Goal: Communication & Community: Answer question/provide support

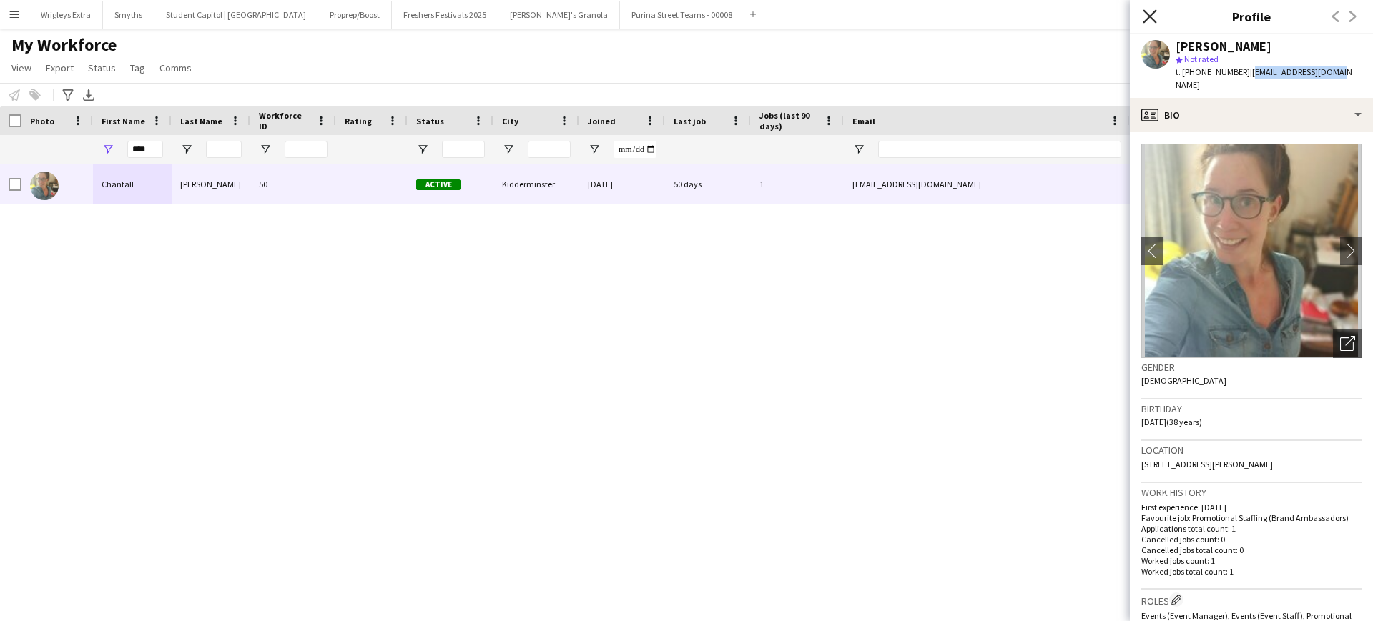
click at [1153, 12] on icon at bounding box center [1150, 16] width 14 height 14
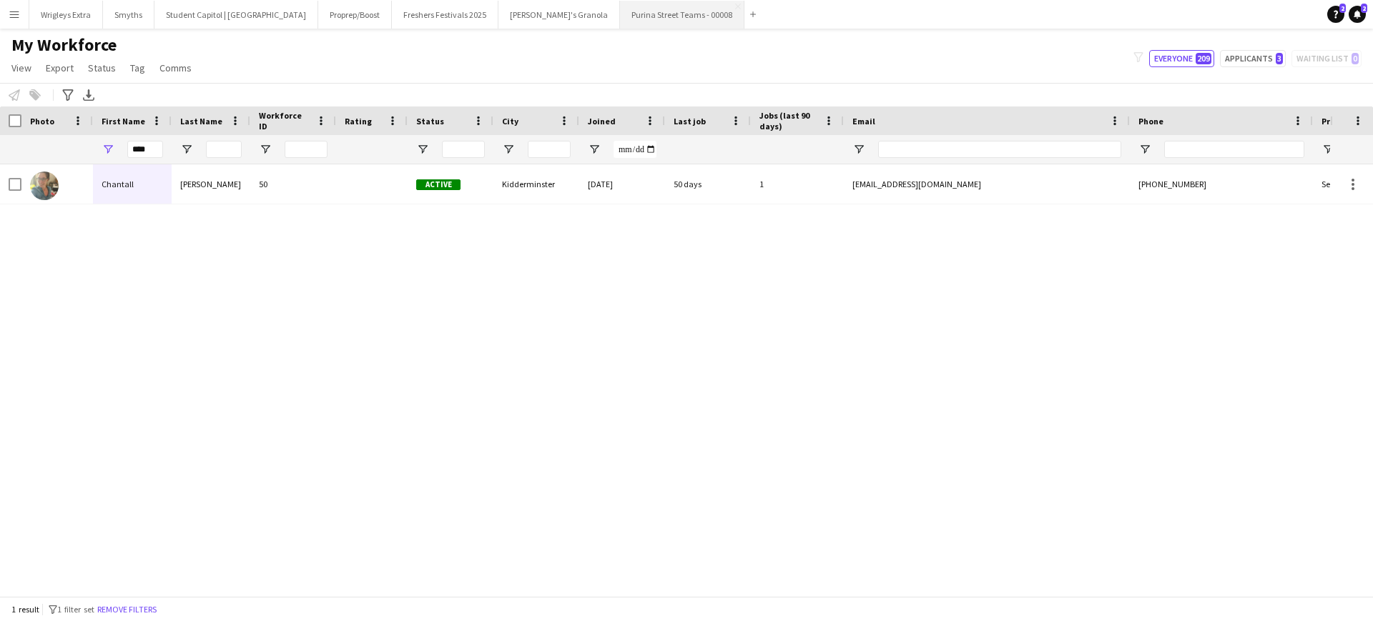
click at [620, 14] on button "Purina Street Teams - 00008 Close" at bounding box center [682, 15] width 124 height 28
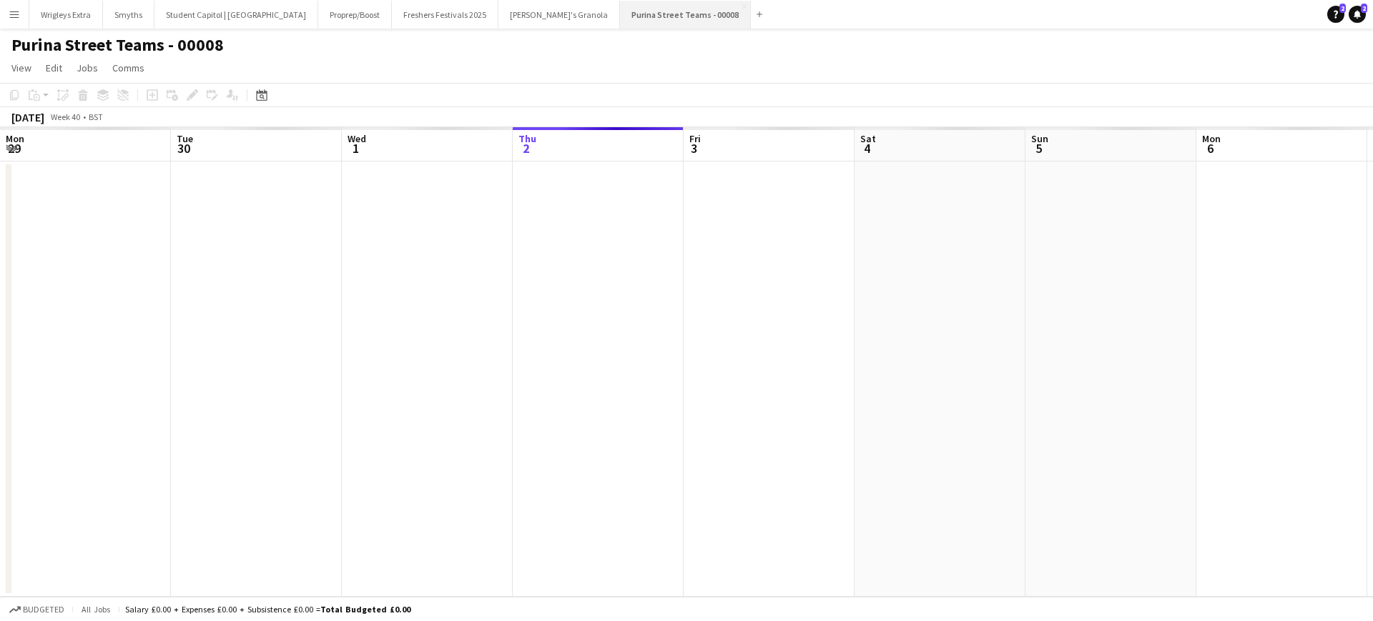
scroll to position [0, 342]
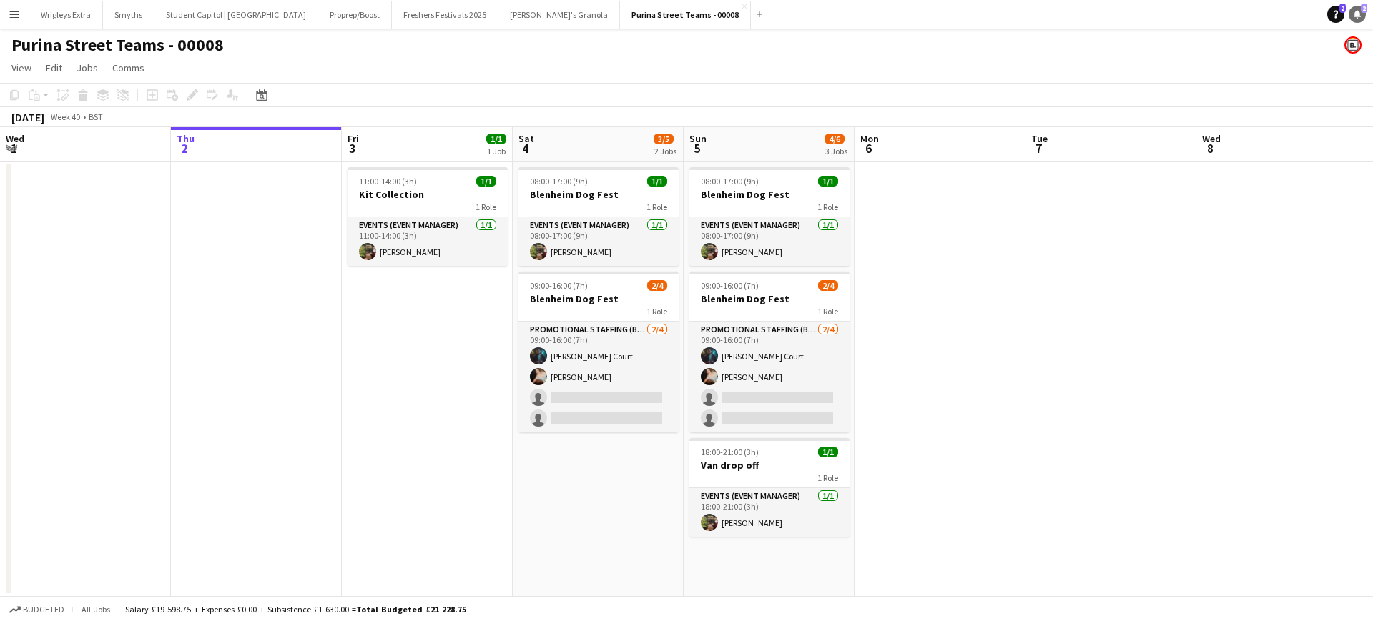
click at [1359, 12] on icon at bounding box center [1357, 13] width 7 height 7
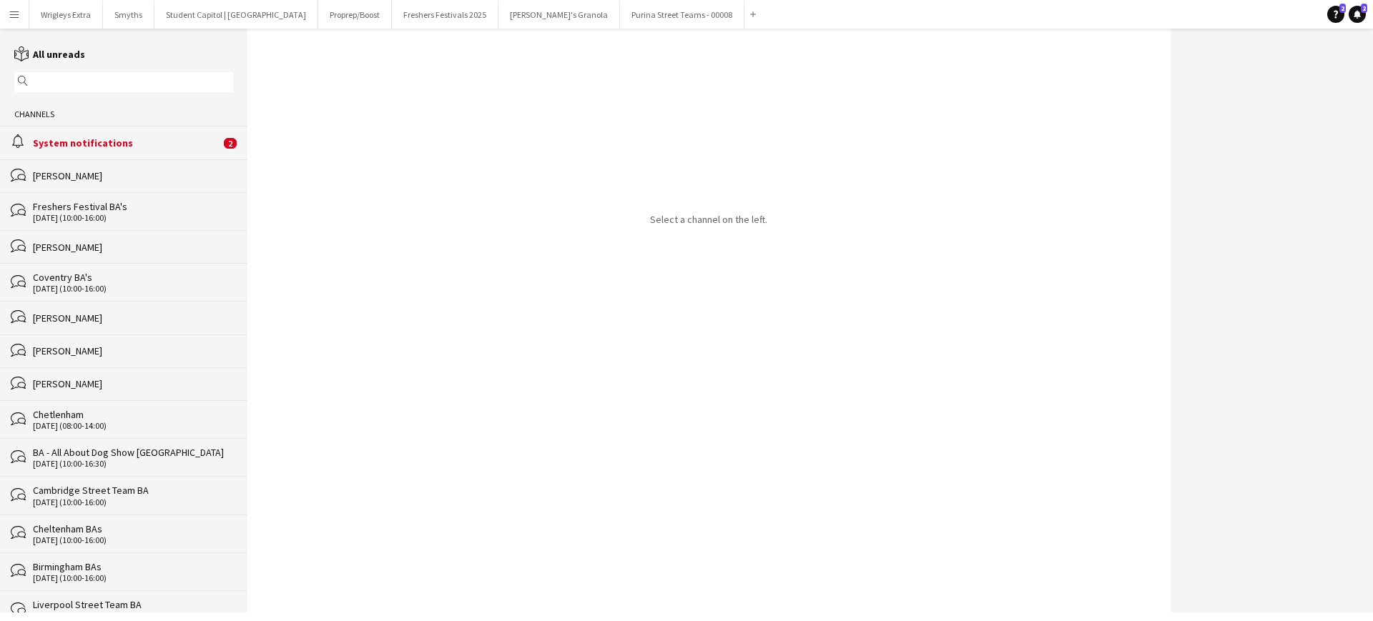
click at [117, 141] on div "System notifications" at bounding box center [126, 143] width 187 height 13
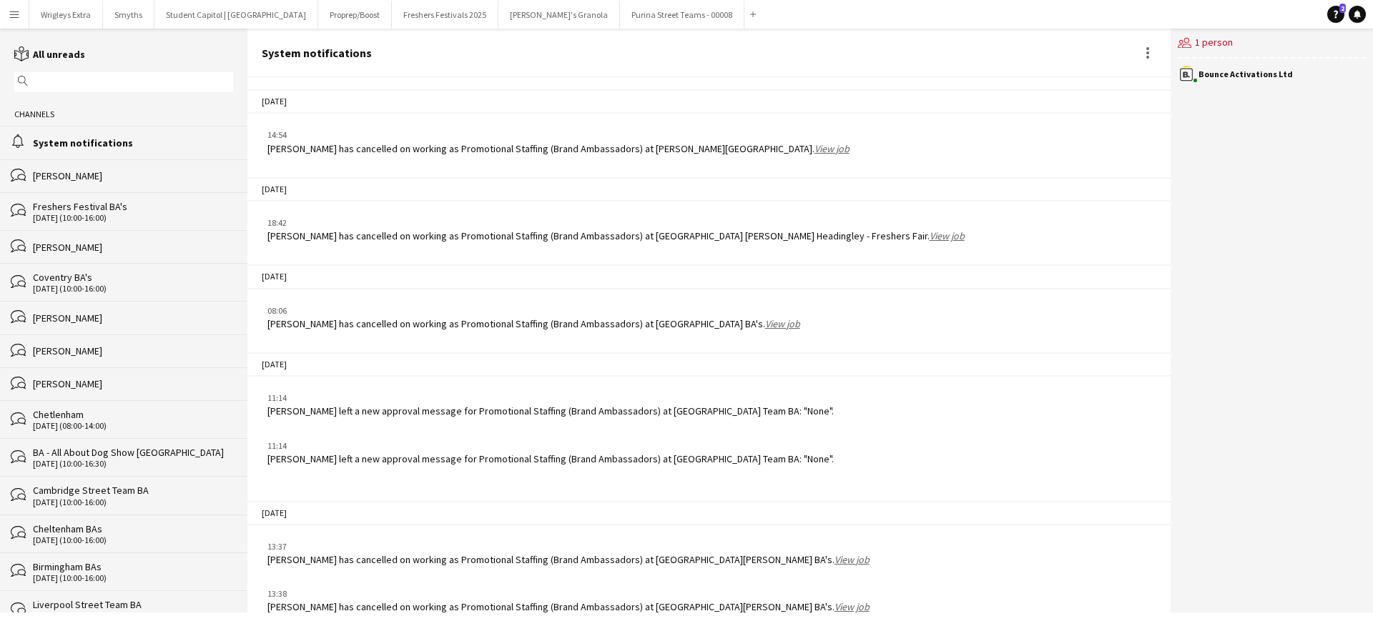
scroll to position [1858, 0]
